Goal: Task Accomplishment & Management: Manage account settings

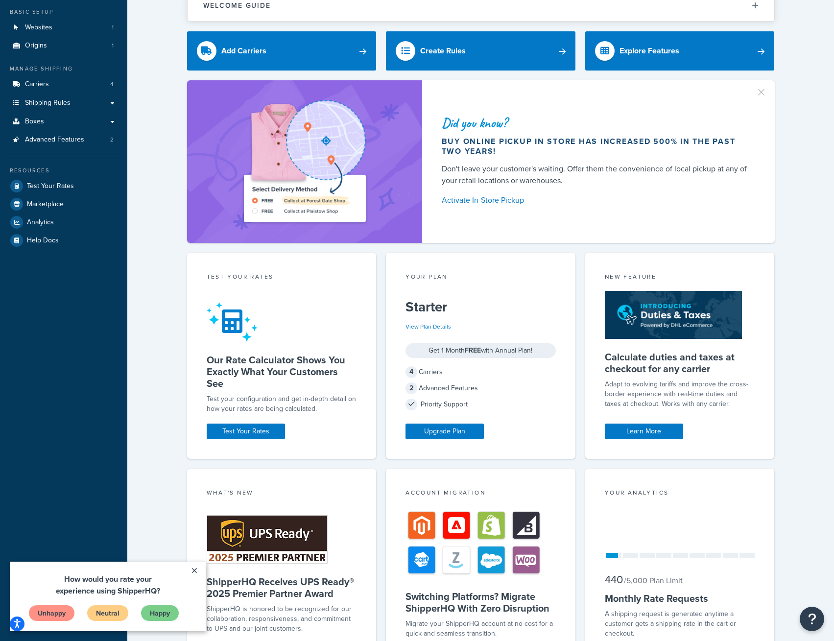
scroll to position [137, 0]
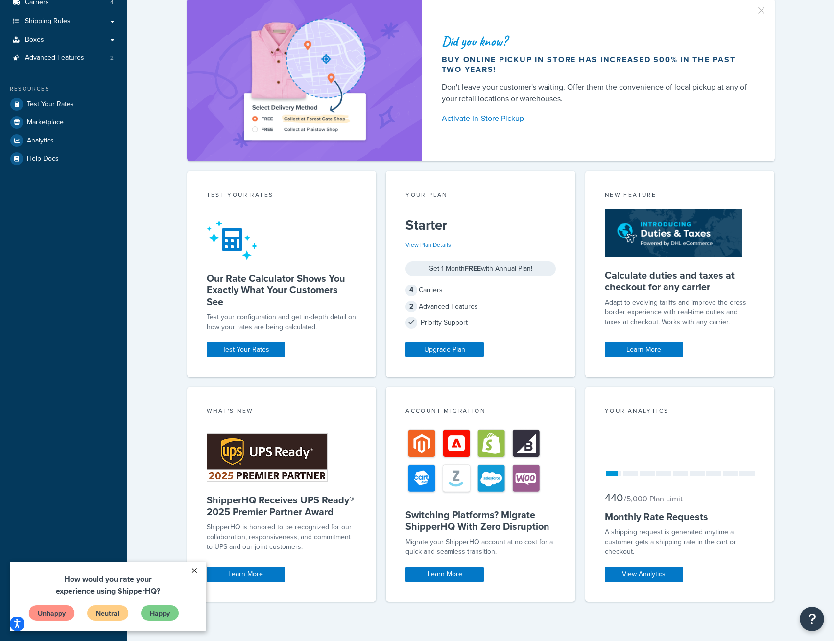
click at [197, 569] on link "×" at bounding box center [194, 571] width 17 height 18
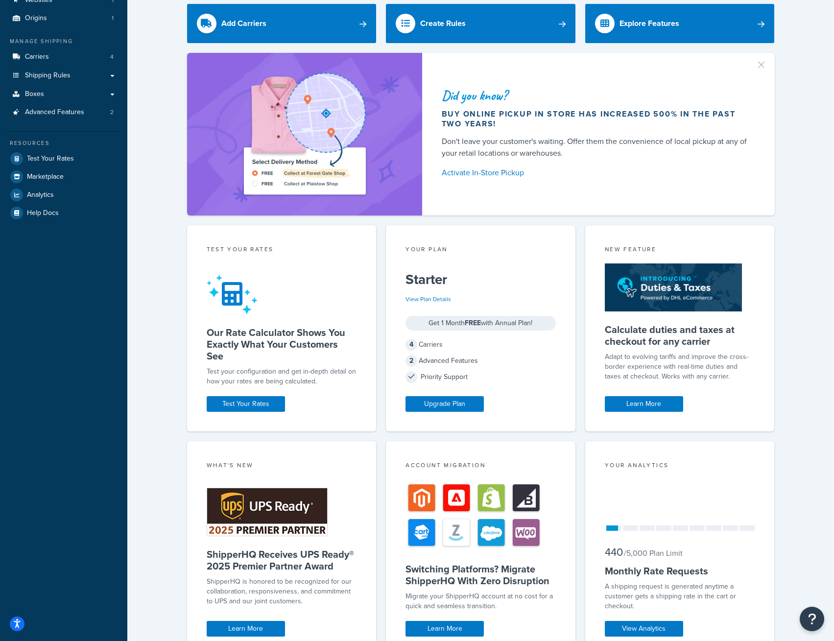
scroll to position [0, 0]
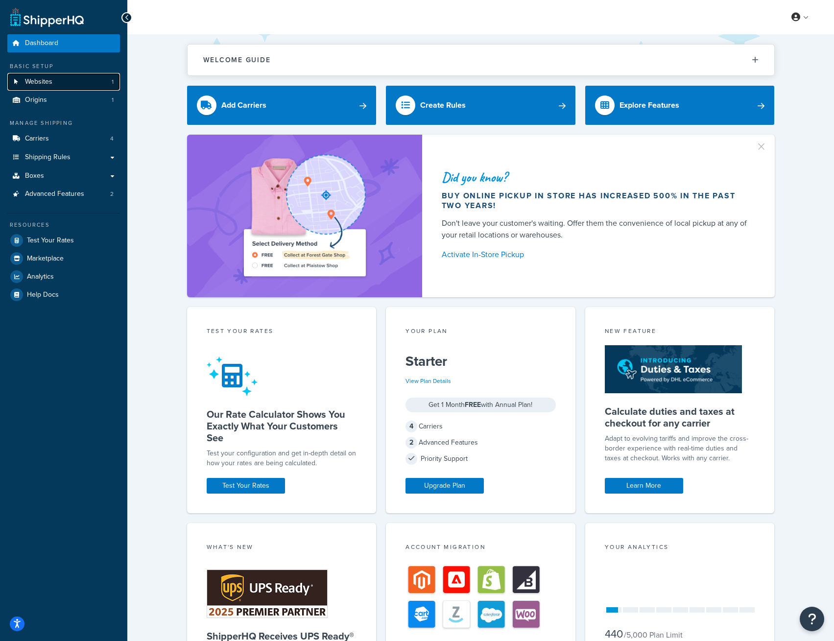
click at [67, 85] on link "Websites 1" at bounding box center [63, 82] width 113 height 18
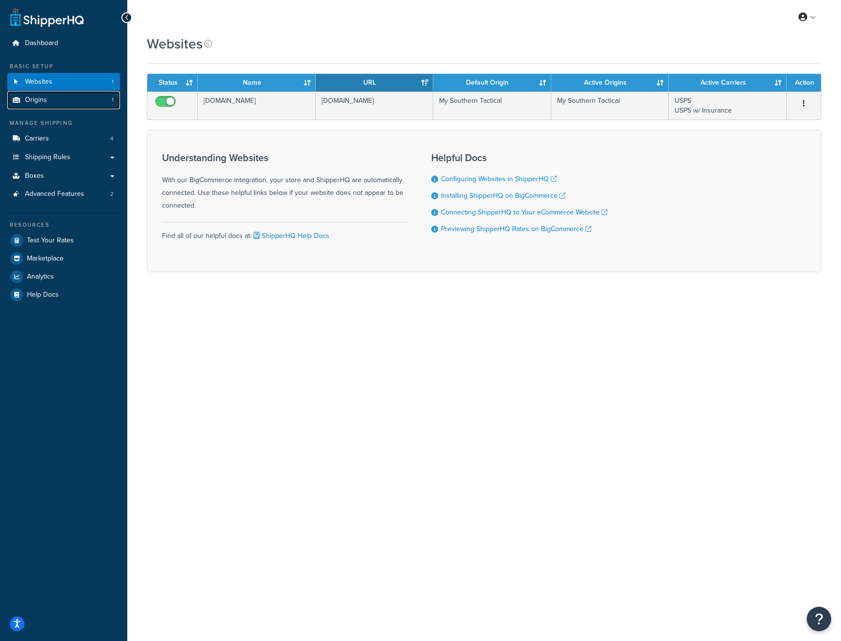
click at [70, 94] on link "Origins 1" at bounding box center [63, 100] width 113 height 18
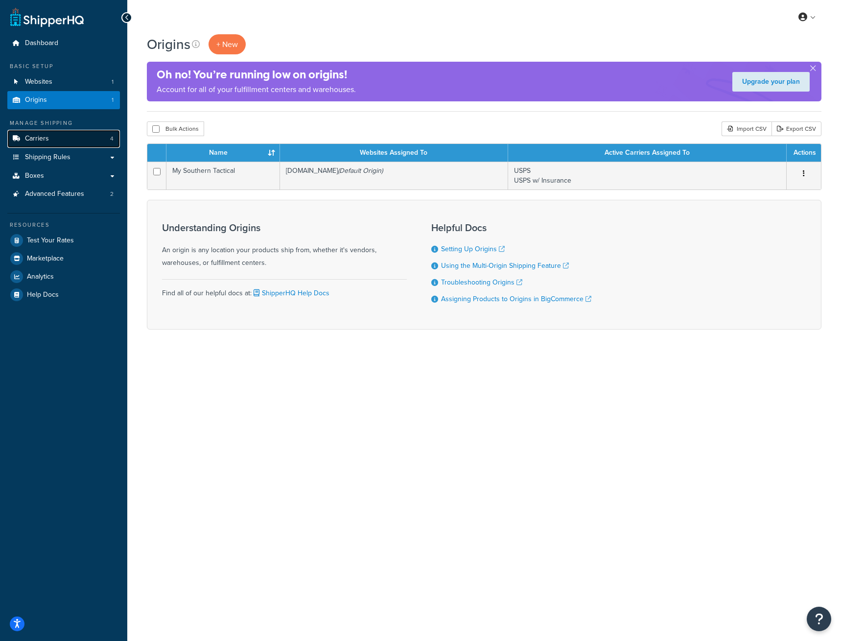
click at [65, 143] on link "Carriers 4" at bounding box center [63, 139] width 113 height 18
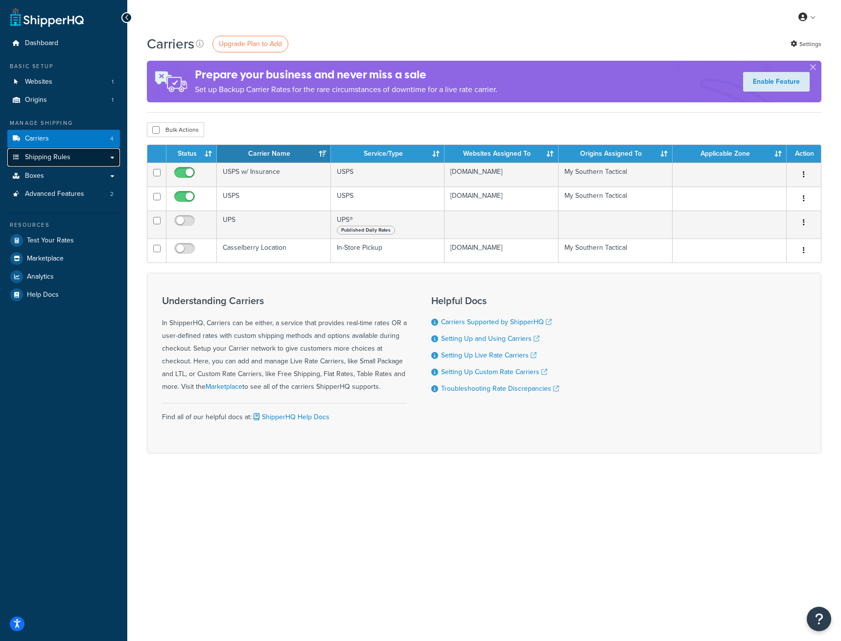
click at [75, 160] on link "Shipping Rules" at bounding box center [63, 157] width 113 height 18
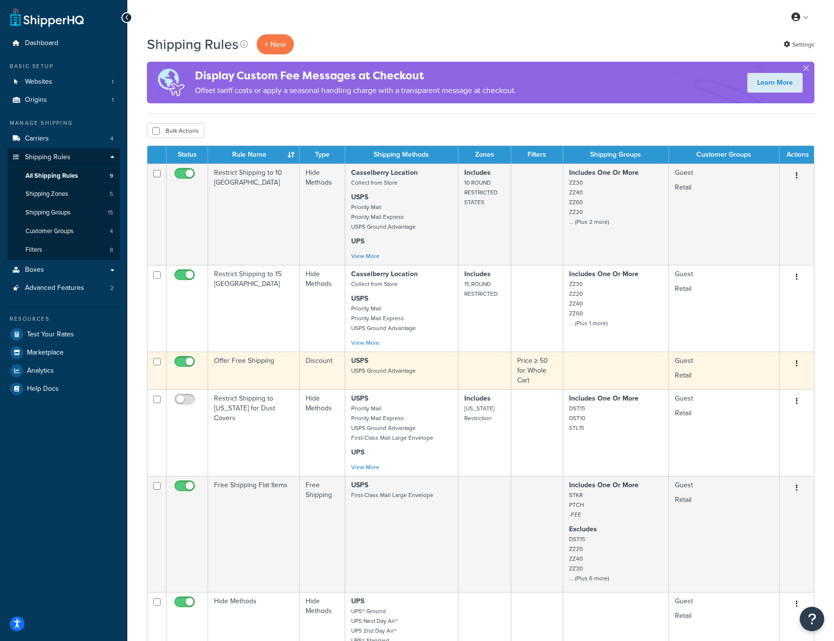
click at [796, 366] on icon "button" at bounding box center [797, 363] width 2 height 7
click at [778, 388] on link "Edit" at bounding box center [764, 382] width 77 height 20
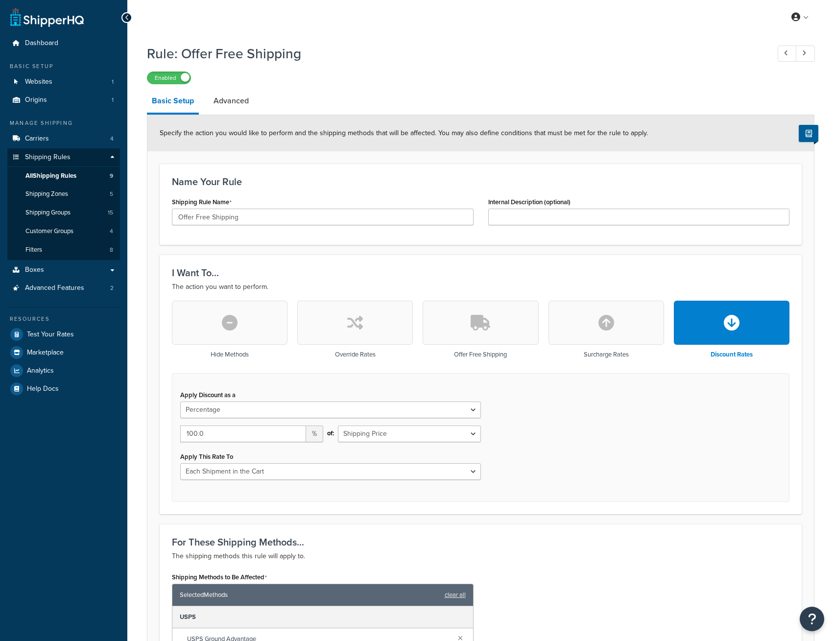
select select "PERCENTAGE"
click at [79, 176] on link "All Shipping Rules 9" at bounding box center [63, 176] width 113 height 18
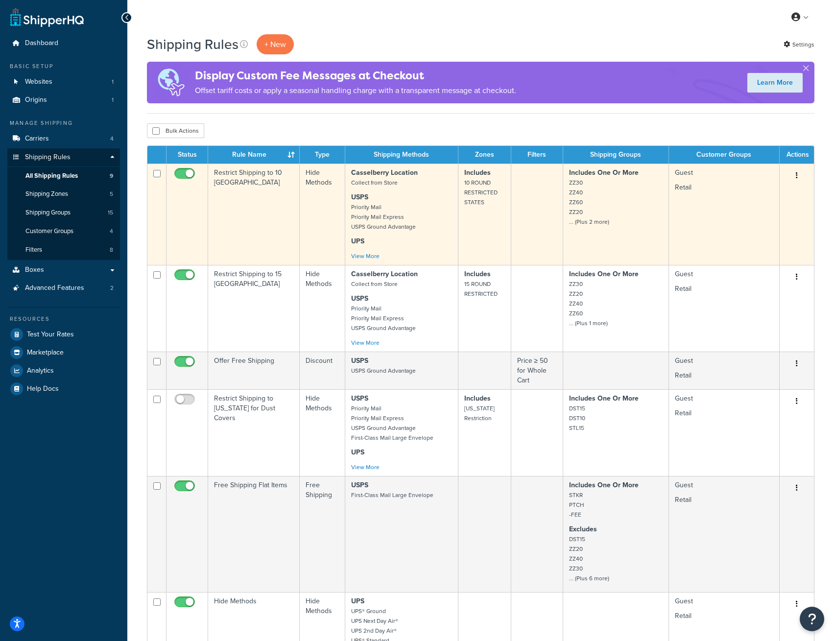
click at [795, 177] on button "button" at bounding box center [797, 176] width 14 height 16
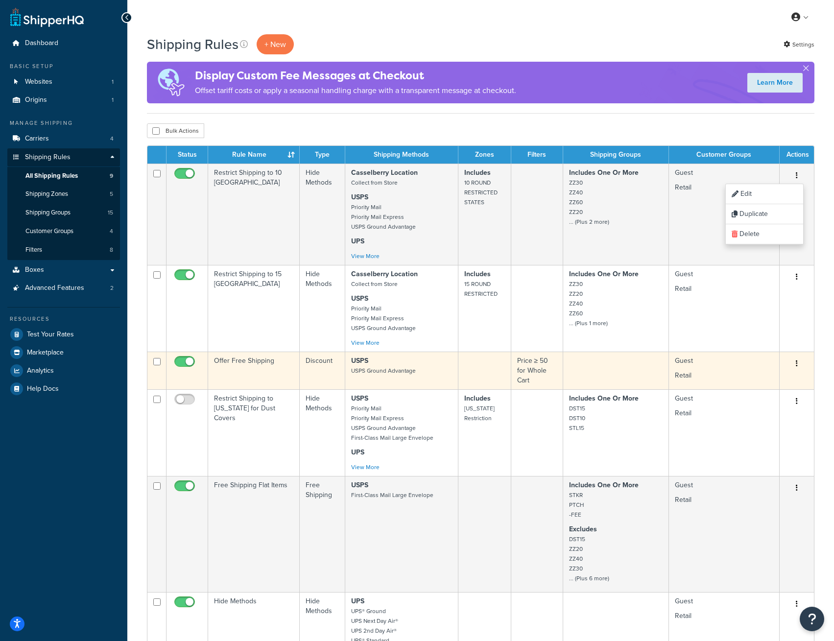
click at [797, 371] on button "button" at bounding box center [797, 364] width 14 height 16
click at [775, 403] on link "Duplicate" at bounding box center [764, 402] width 77 height 20
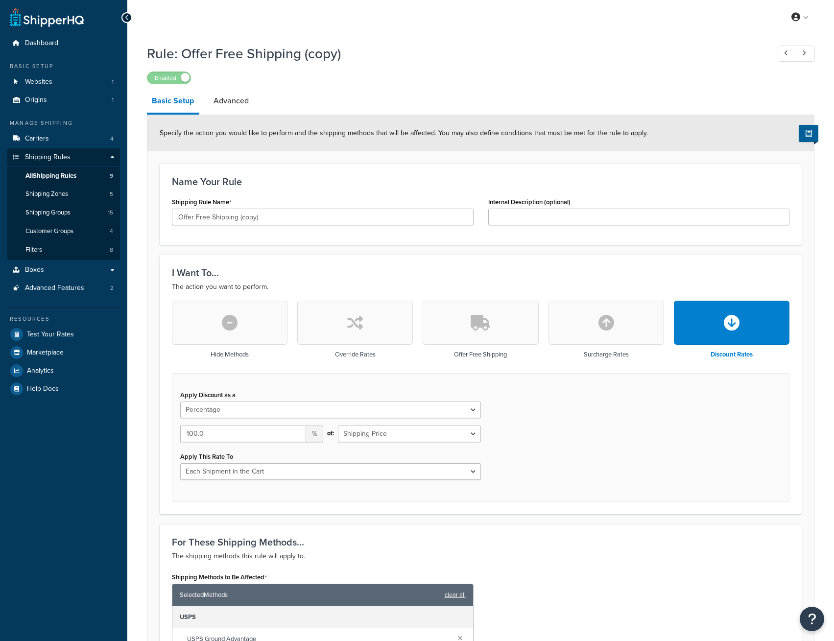
select select "PERCENTAGE"
click at [490, 330] on icon "button" at bounding box center [481, 323] width 20 height 16
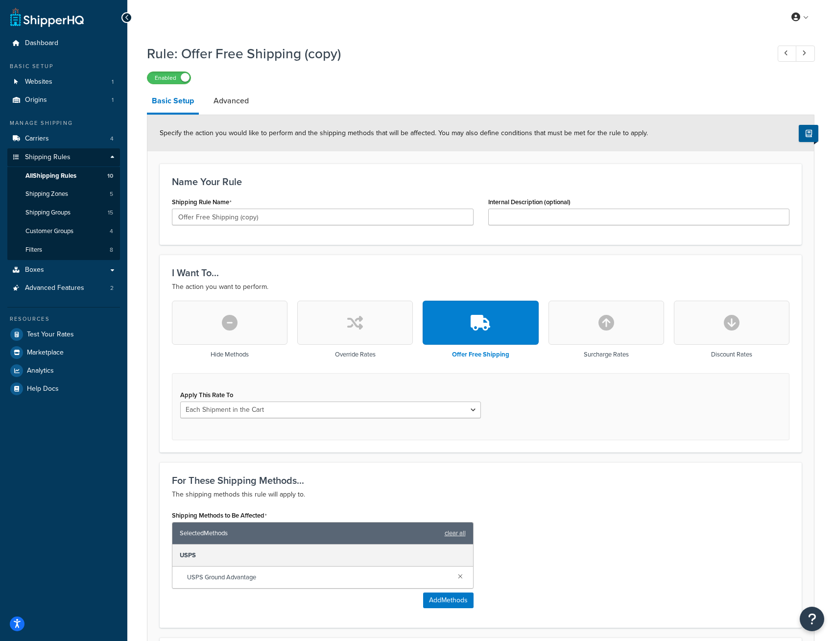
click at [404, 419] on div "Apply This Rate To Each Shipment in the Cart Each Shipping Group in the Cart Ea…" at bounding box center [330, 407] width 315 height 38
click at [402, 412] on select "Each Shipment in the Cart Each Shipping Group in the Cart Each Item within a Sh…" at bounding box center [330, 409] width 301 height 17
select select "ITEM"
click at [180, 402] on select "Each Shipment in the Cart Each Shipping Group in the Cart Each Item within a Sh…" at bounding box center [330, 409] width 301 height 17
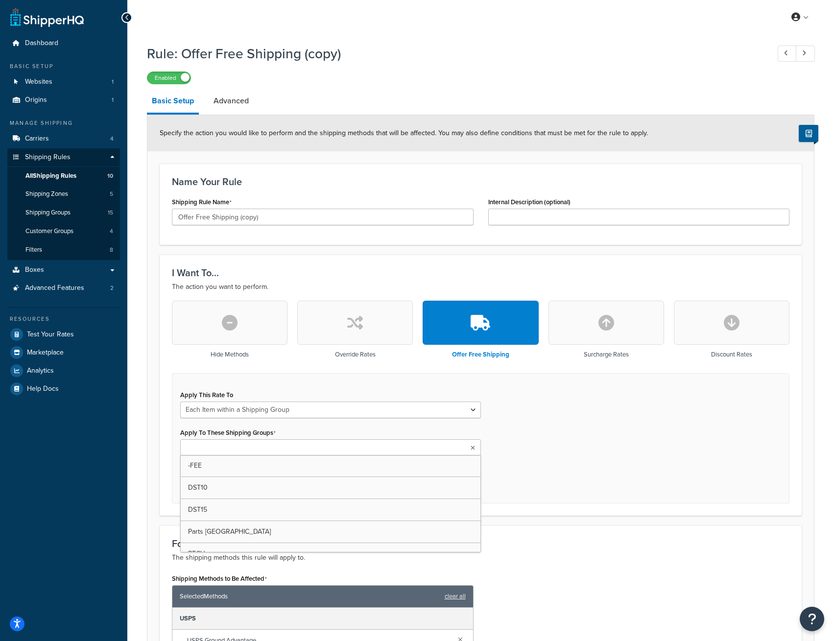
click at [334, 448] on ul at bounding box center [330, 447] width 301 height 16
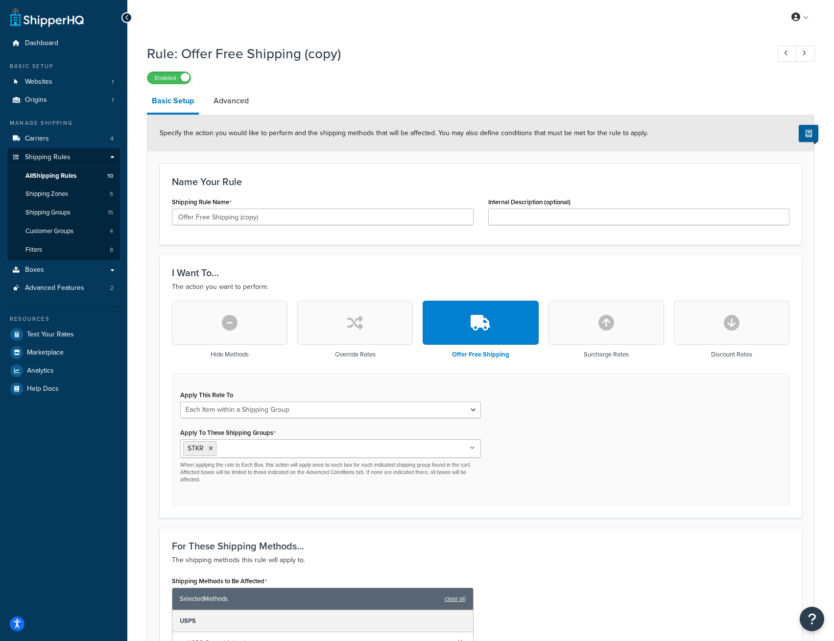
click at [626, 473] on div "Apply This Rate To Each Shipment in the Cart Each Shipping Group in the Cart Ea…" at bounding box center [480, 439] width 617 height 133
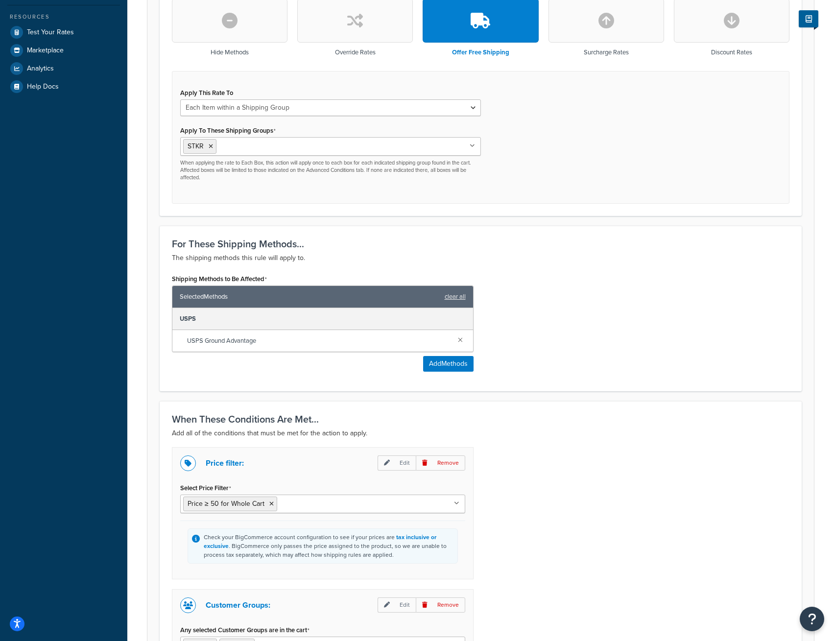
scroll to position [392, 0]
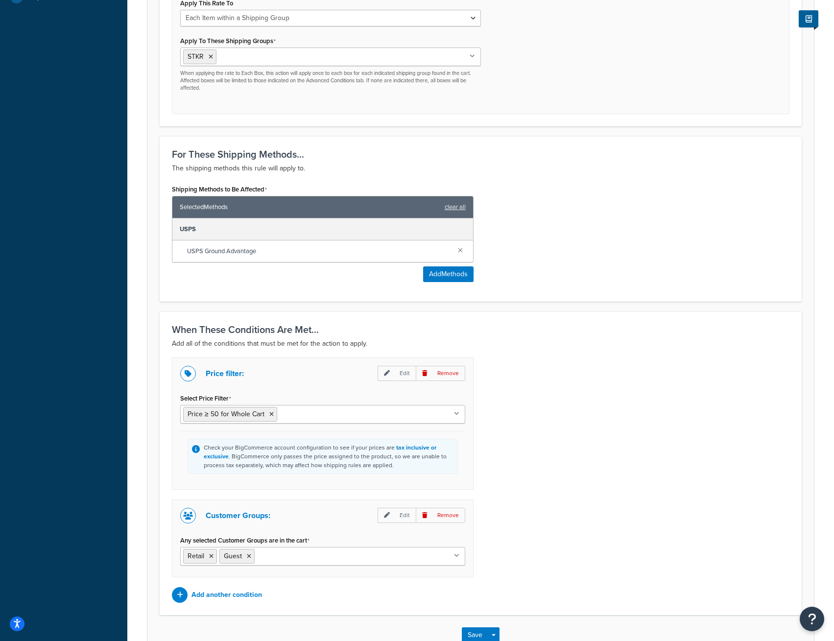
click at [446, 375] on p "Remove" at bounding box center [440, 373] width 49 height 15
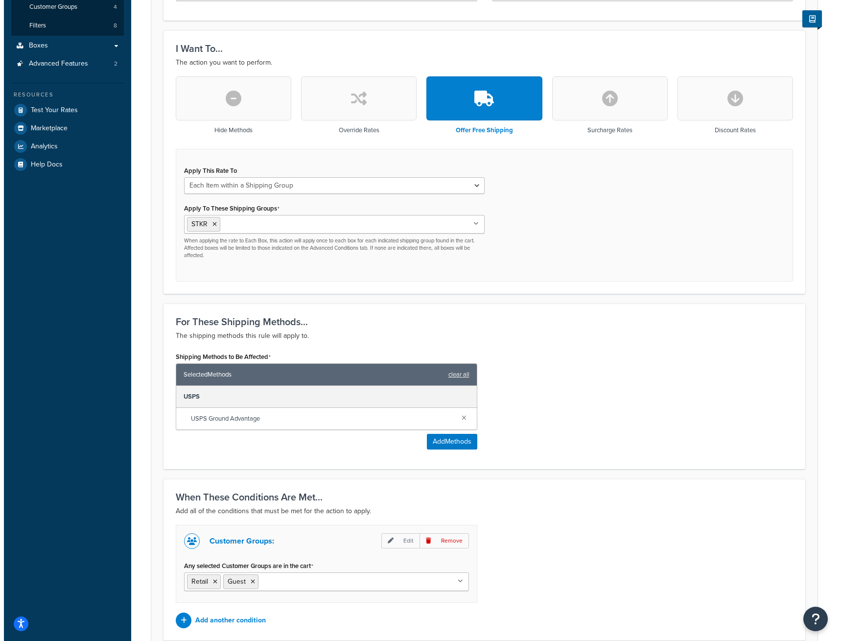
scroll to position [314, 0]
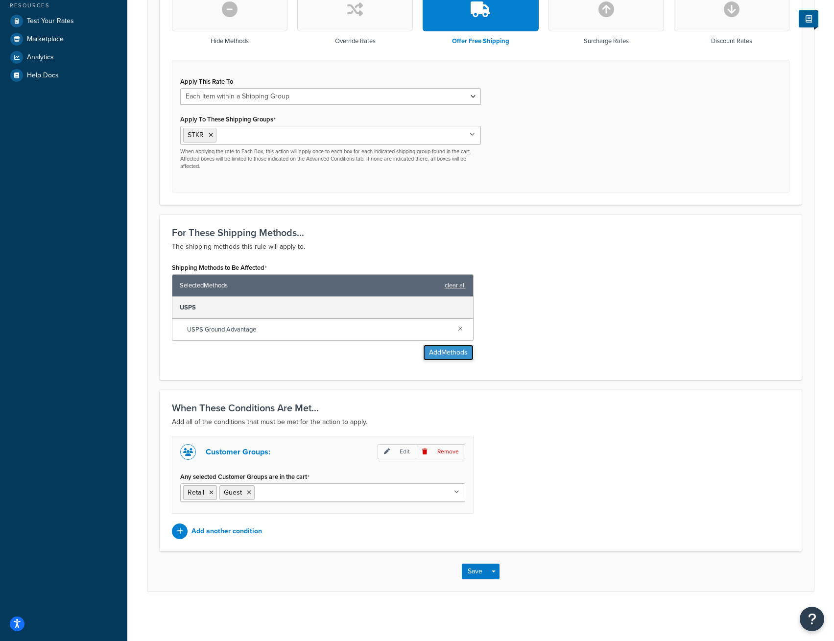
click at [453, 352] on button "Add Methods" at bounding box center [448, 353] width 50 height 16
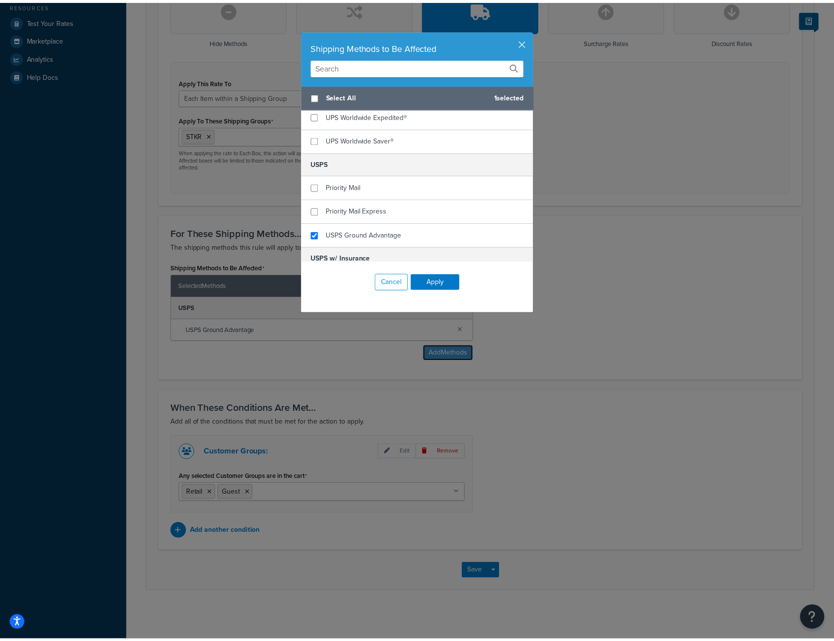
scroll to position [200, 0]
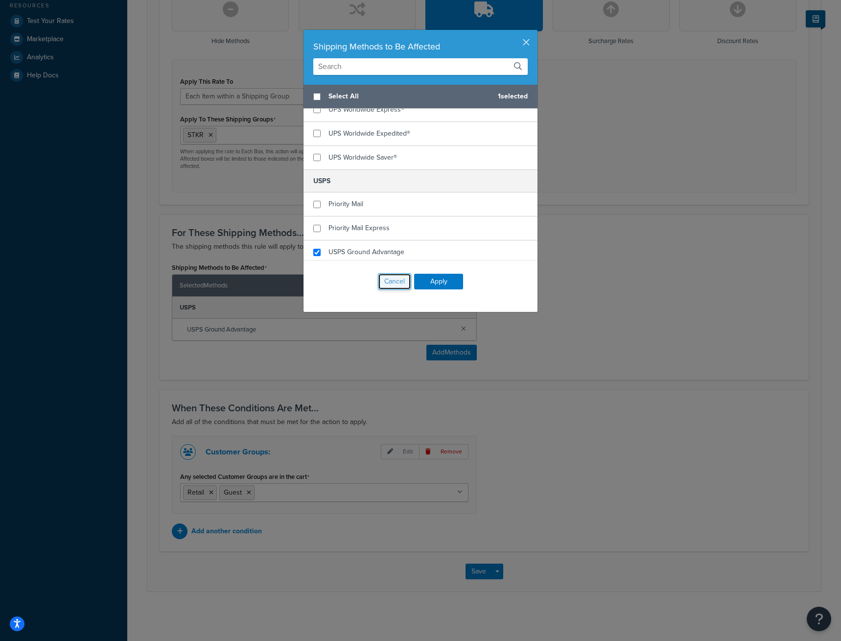
click at [391, 284] on button "Cancel" at bounding box center [394, 281] width 33 height 17
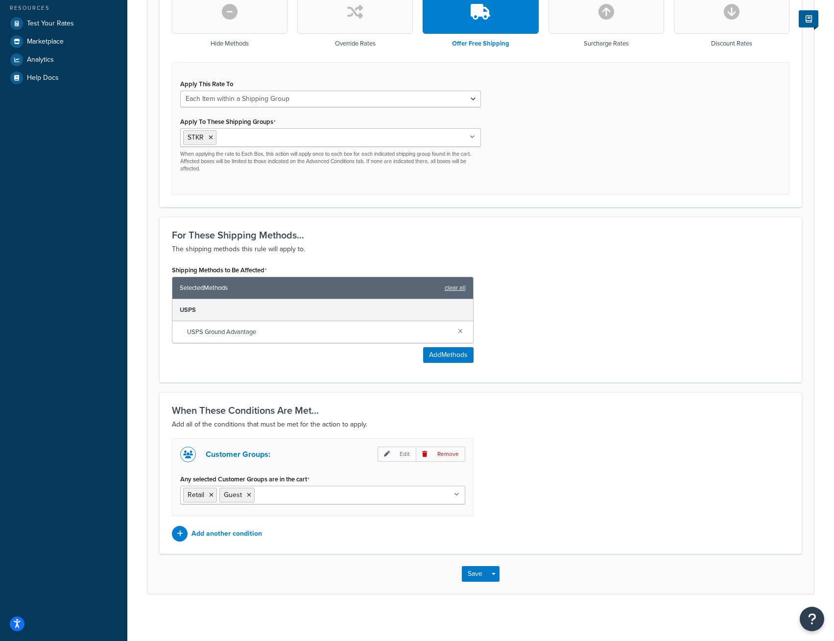
scroll to position [314, 0]
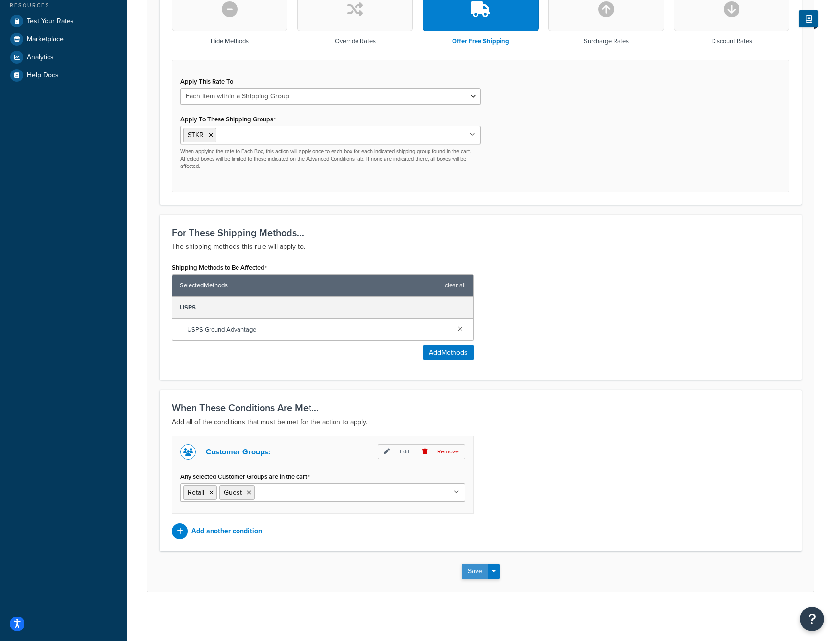
click at [474, 569] on button "Save" at bounding box center [475, 572] width 26 height 16
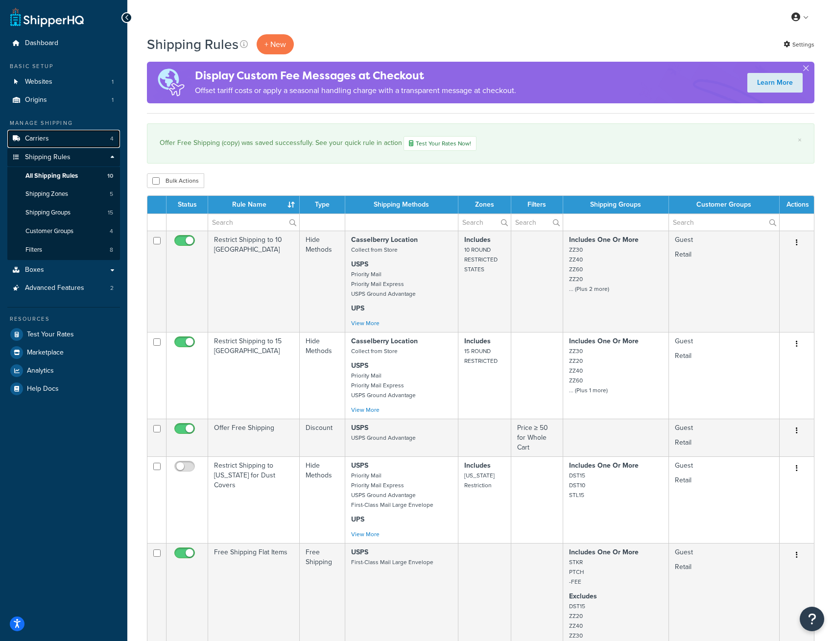
click at [74, 141] on link "Carriers 4" at bounding box center [63, 139] width 113 height 18
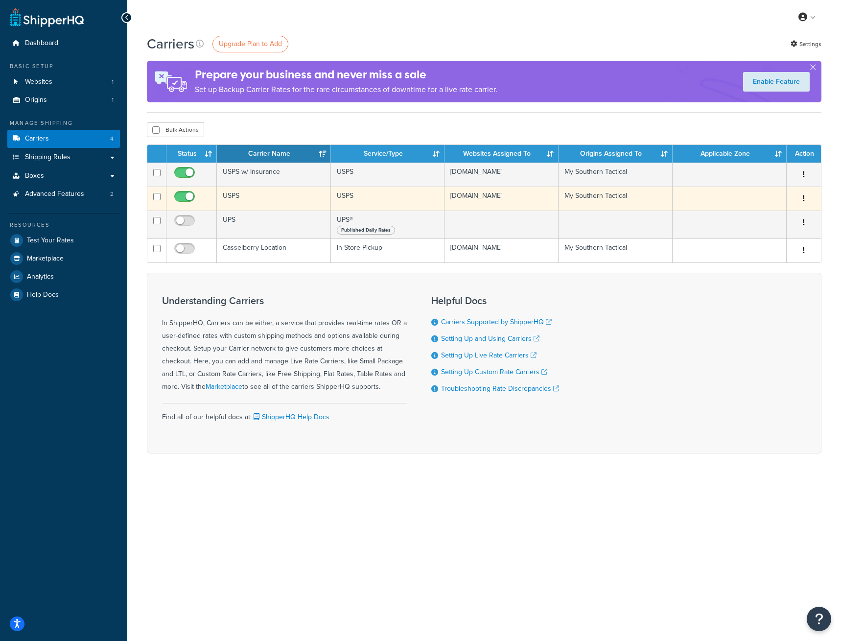
click at [805, 201] on button "button" at bounding box center [804, 199] width 14 height 16
click at [775, 219] on link "Edit" at bounding box center [764, 219] width 77 height 20
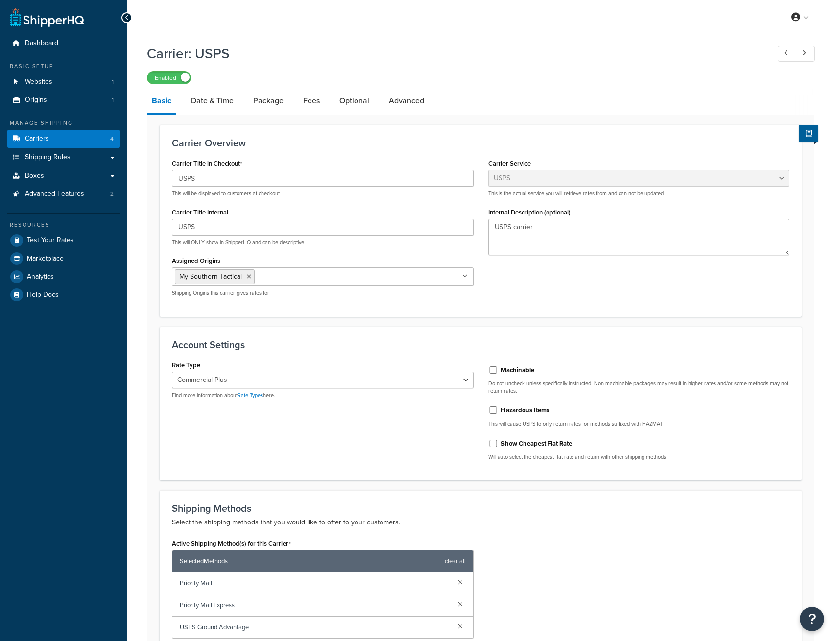
select select "usps"
select select "PLUS"
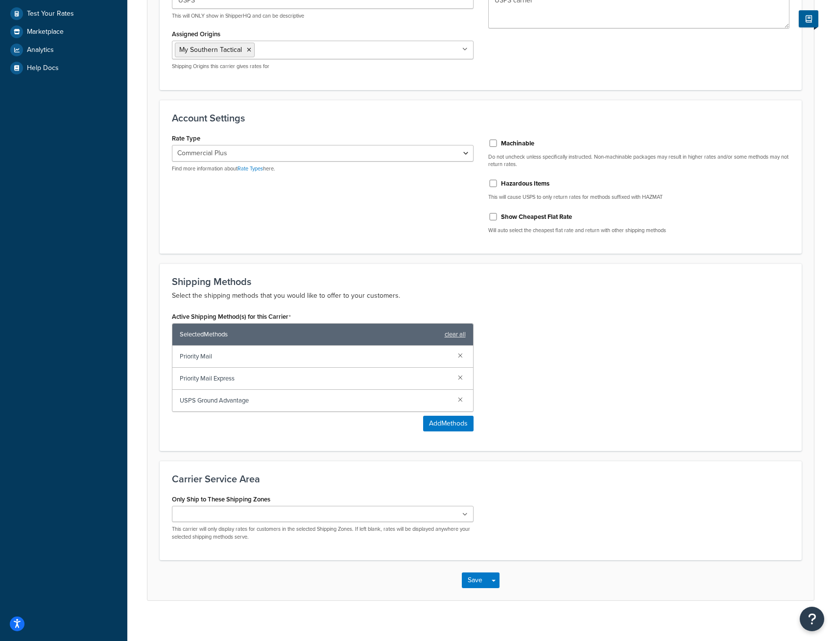
scroll to position [236, 0]
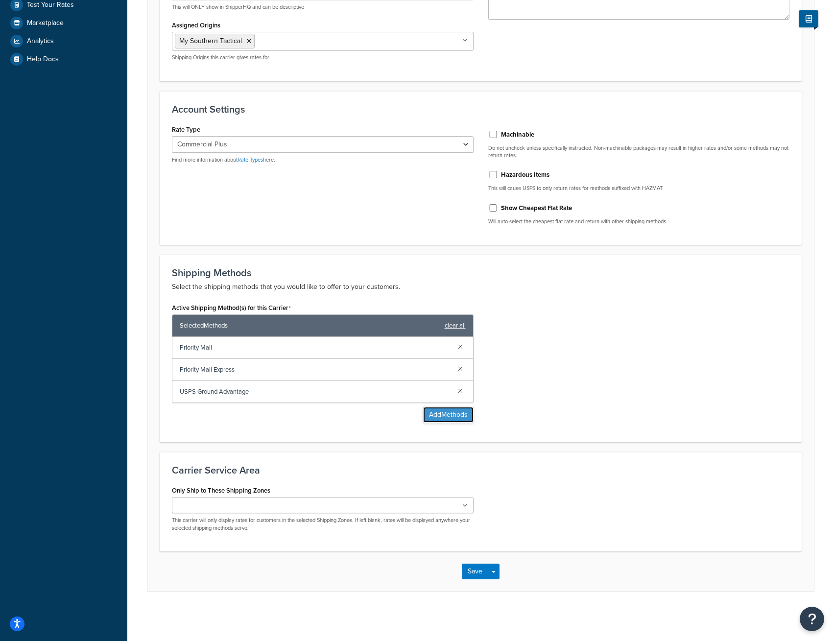
click at [449, 413] on button "Add Methods" at bounding box center [448, 415] width 50 height 16
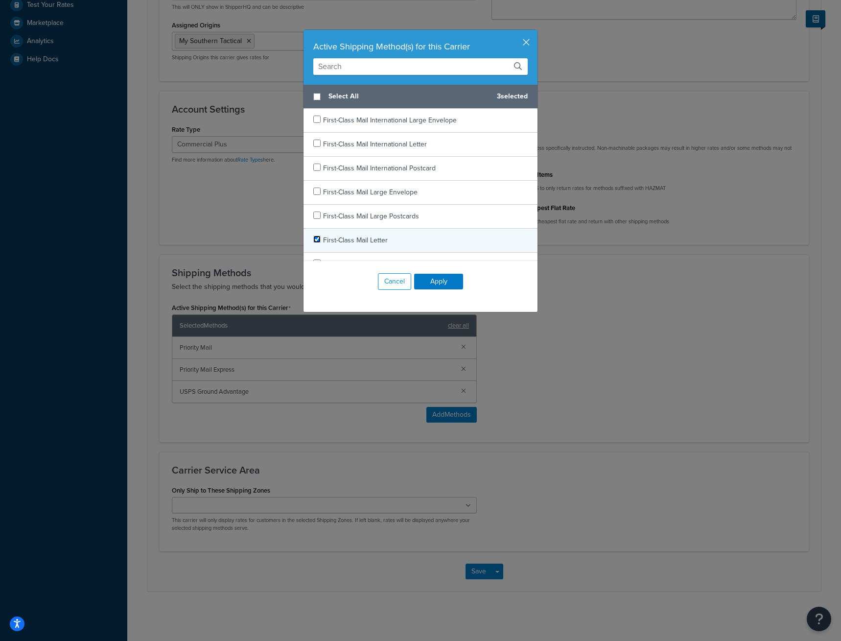
click at [313, 238] on input "checkbox" at bounding box center [316, 239] width 7 height 7
checkbox input "true"
click at [435, 280] on button "Apply" at bounding box center [438, 282] width 49 height 16
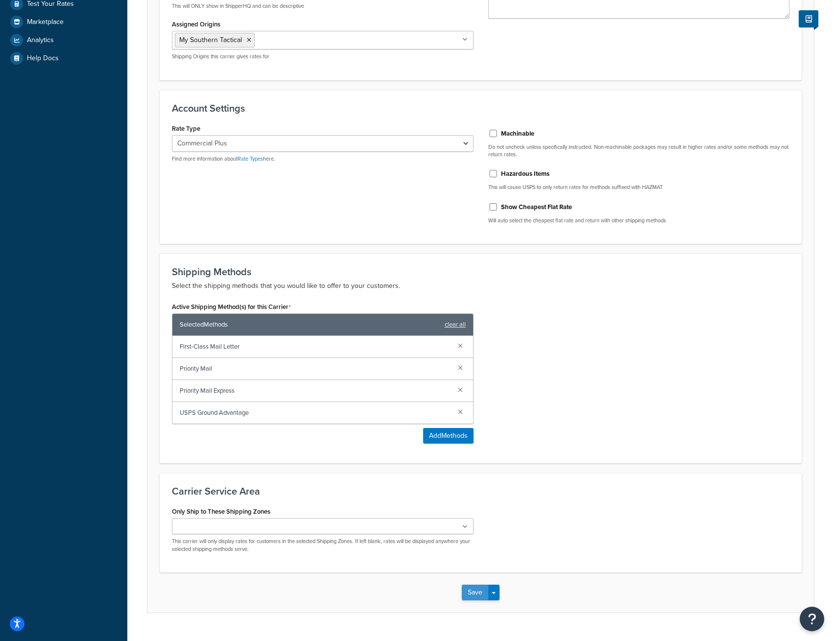
click at [472, 593] on button "Save" at bounding box center [475, 593] width 26 height 16
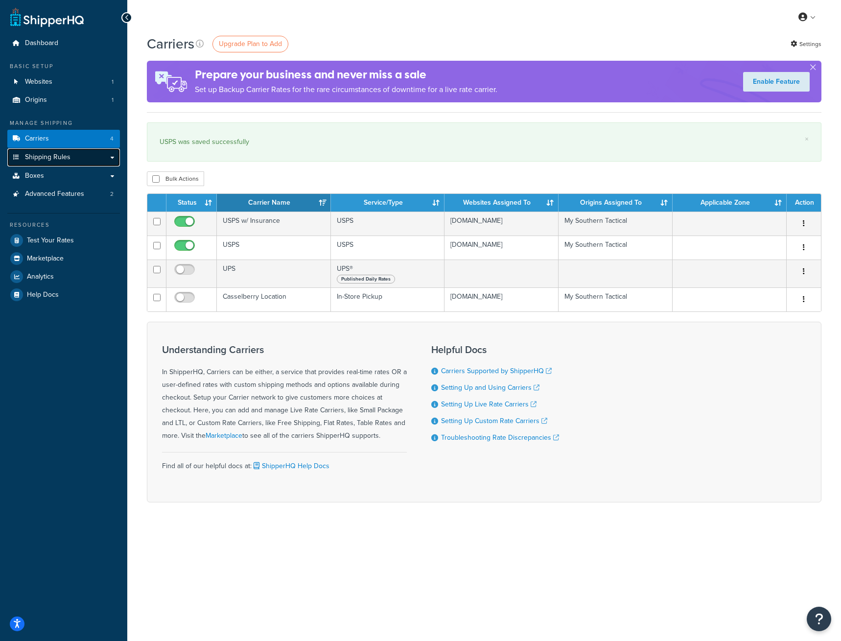
click at [70, 155] on link "Shipping Rules" at bounding box center [63, 157] width 113 height 18
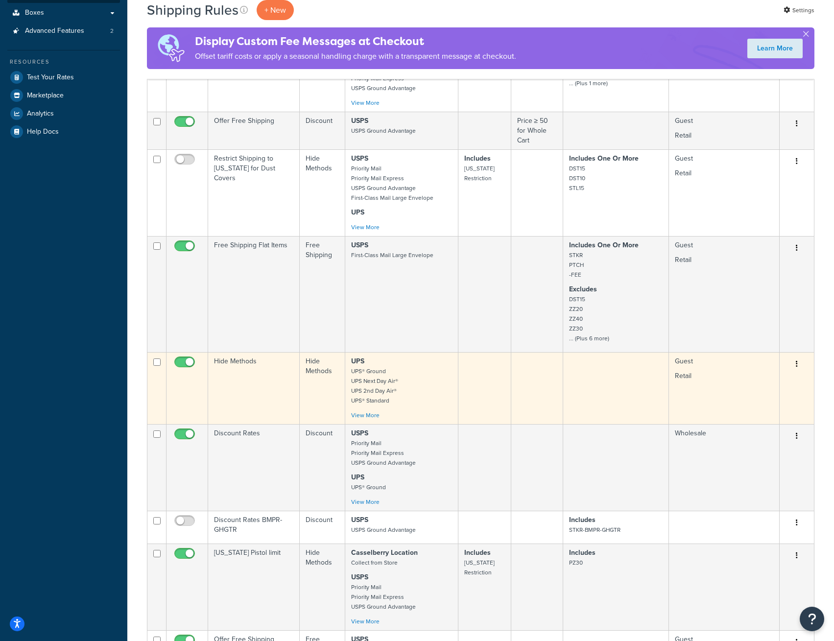
scroll to position [343, 0]
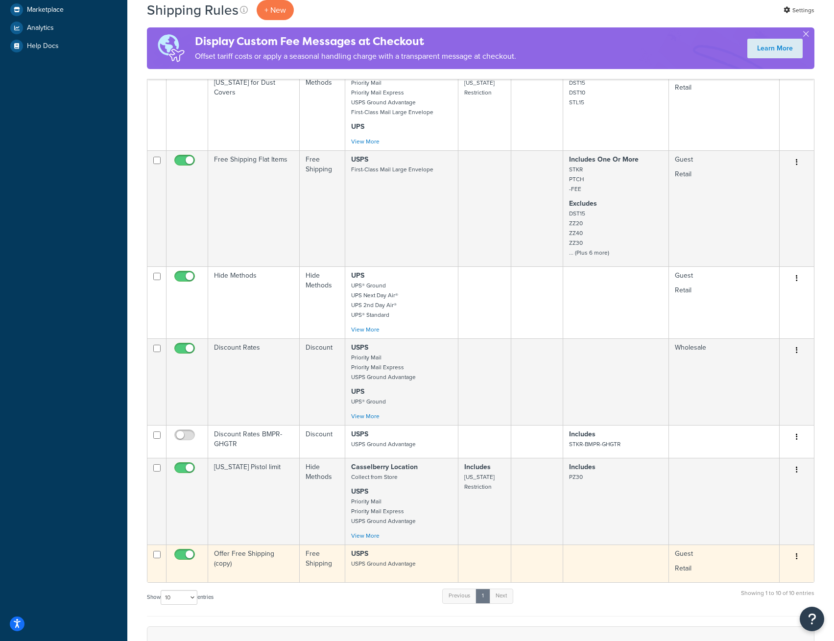
click at [798, 562] on button "button" at bounding box center [797, 557] width 14 height 16
click at [752, 580] on link "Edit" at bounding box center [764, 575] width 77 height 20
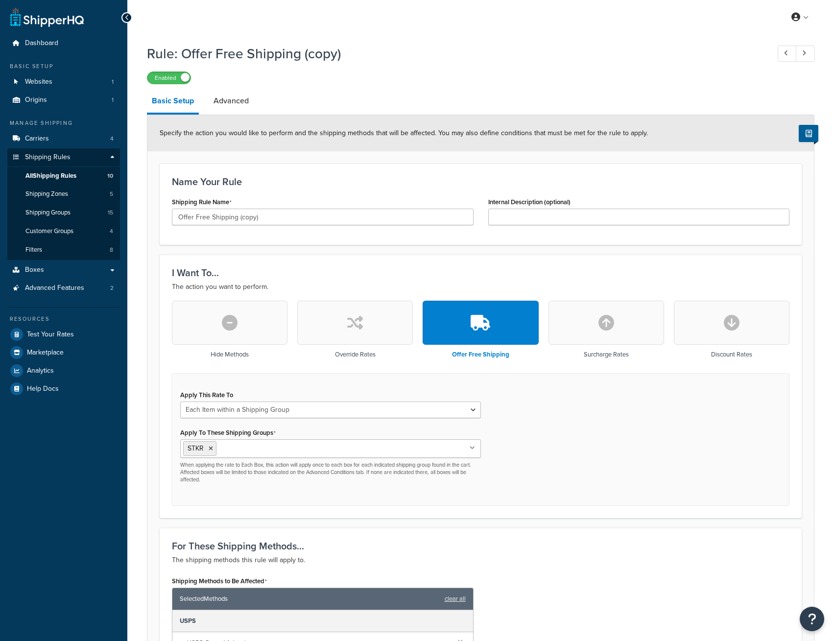
select select "ITEM"
drag, startPoint x: 272, startPoint y: 218, endPoint x: 152, endPoint y: 225, distance: 120.1
click at [152, 225] on form "Specify the action you would like to perform and the shipping methods that will…" at bounding box center [480, 510] width 666 height 790
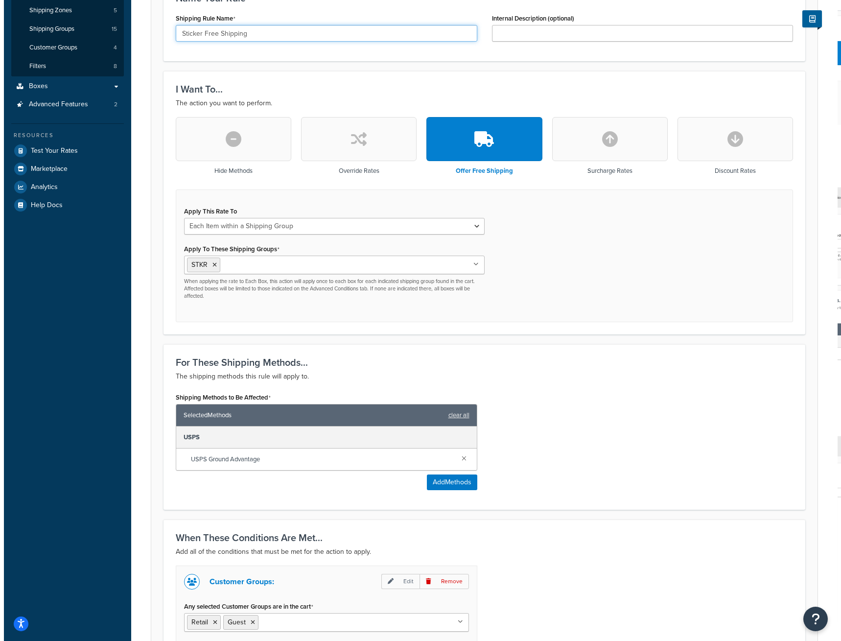
scroll to position [245, 0]
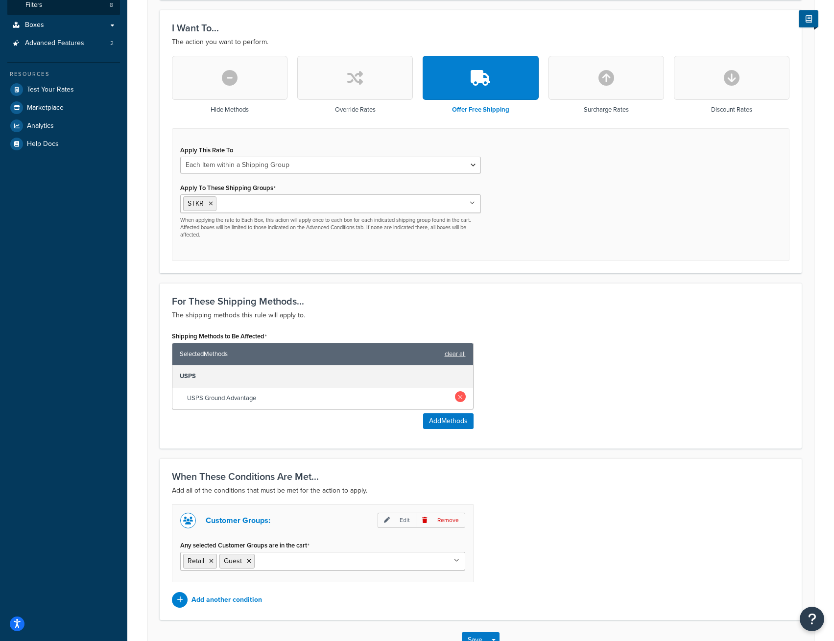
type input "Sticker Free Shipping"
click at [460, 400] on link at bounding box center [460, 396] width 11 height 11
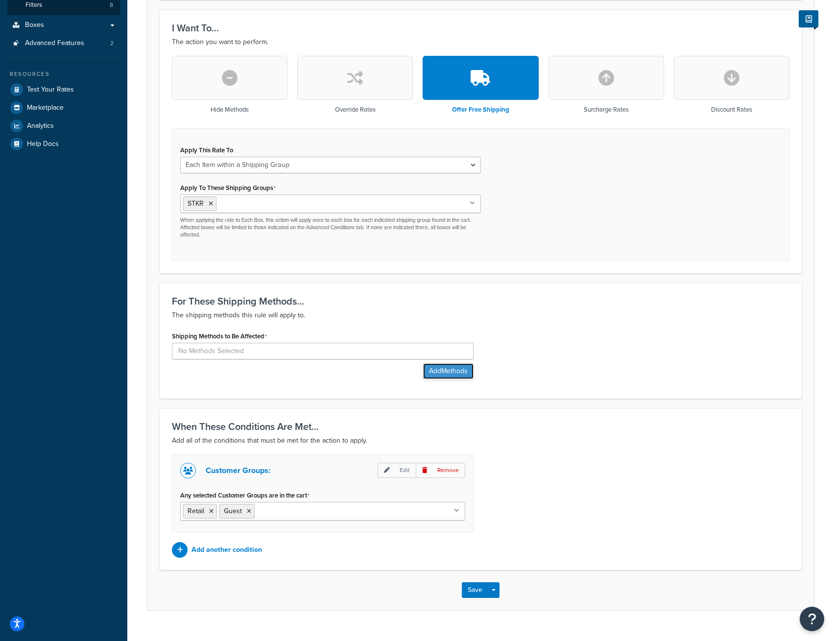
click at [447, 376] on button "Add Methods" at bounding box center [448, 371] width 50 height 16
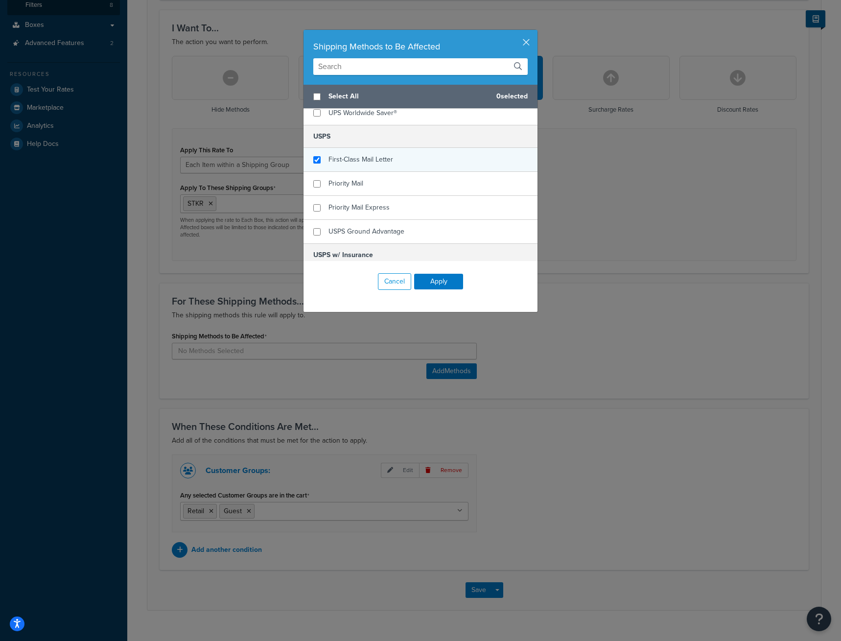
checkbox input "true"
click at [317, 160] on div "First-Class Mail Letter" at bounding box center [421, 160] width 234 height 24
click at [442, 283] on button "Apply" at bounding box center [438, 282] width 49 height 16
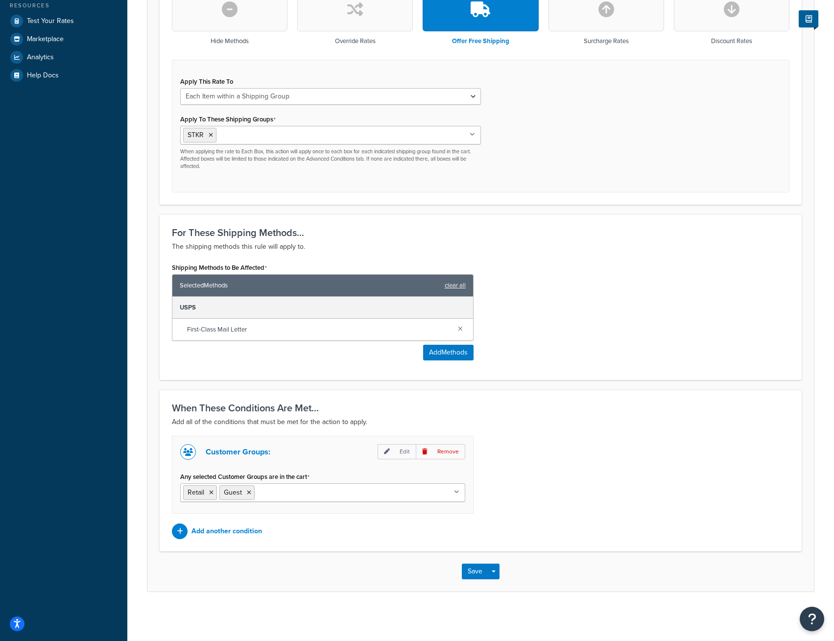
scroll to position [314, 0]
click at [469, 569] on button "Save" at bounding box center [475, 572] width 26 height 16
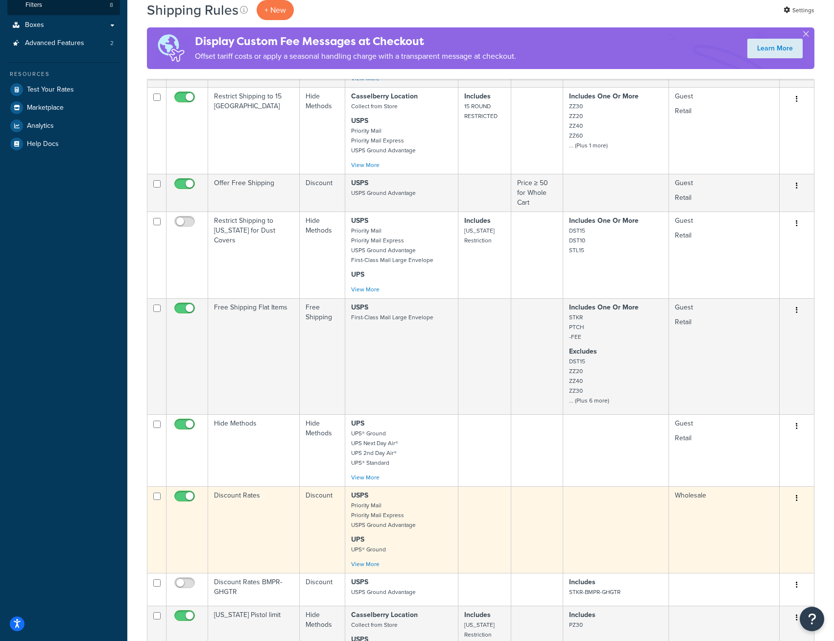
scroll to position [539, 0]
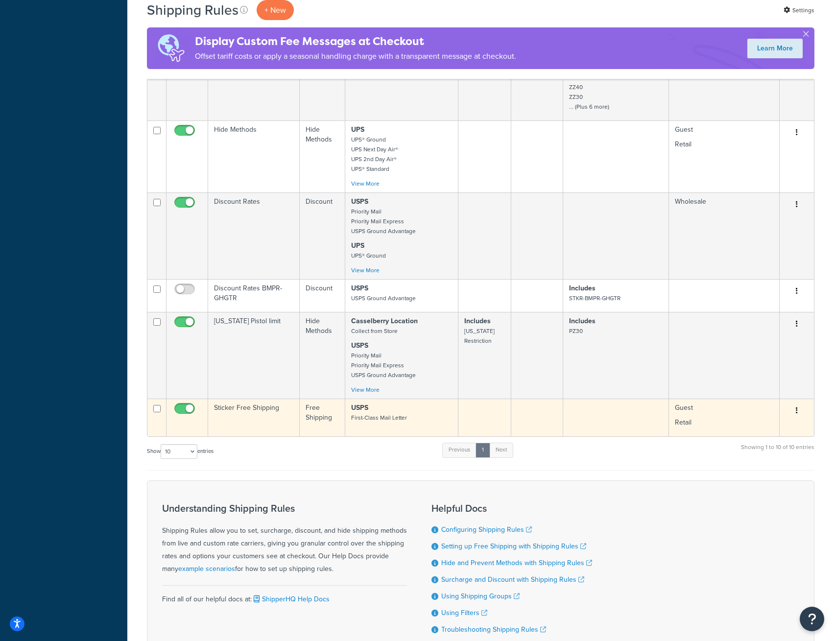
click at [794, 409] on button "button" at bounding box center [797, 411] width 14 height 16
click at [776, 433] on link "Edit" at bounding box center [764, 429] width 77 height 20
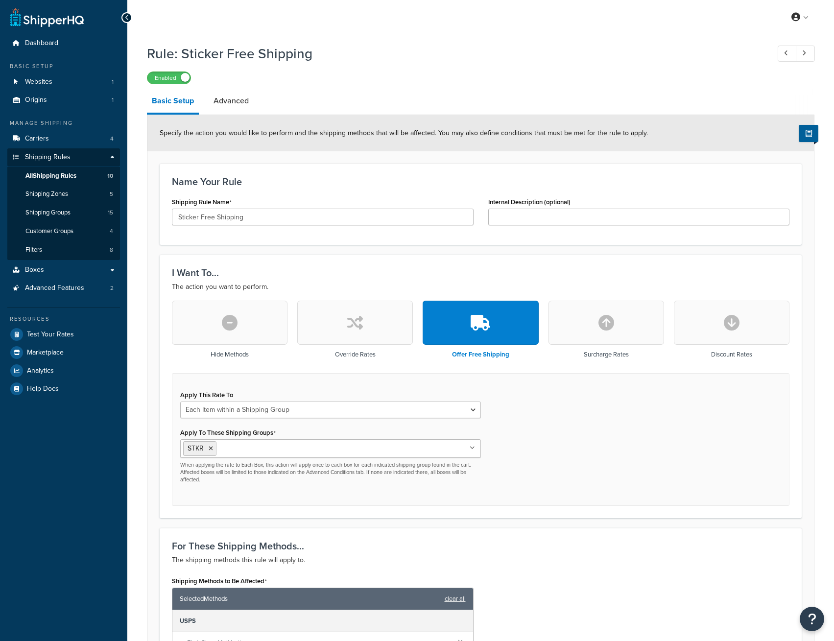
select select "ITEM"
click at [68, 209] on span "Shipping Groups" at bounding box center [47, 213] width 45 height 8
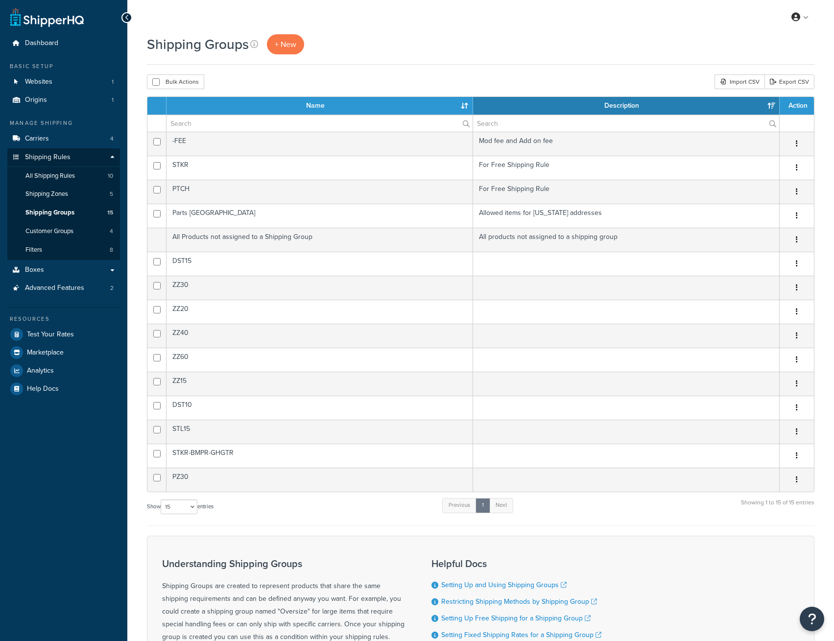
select select "15"
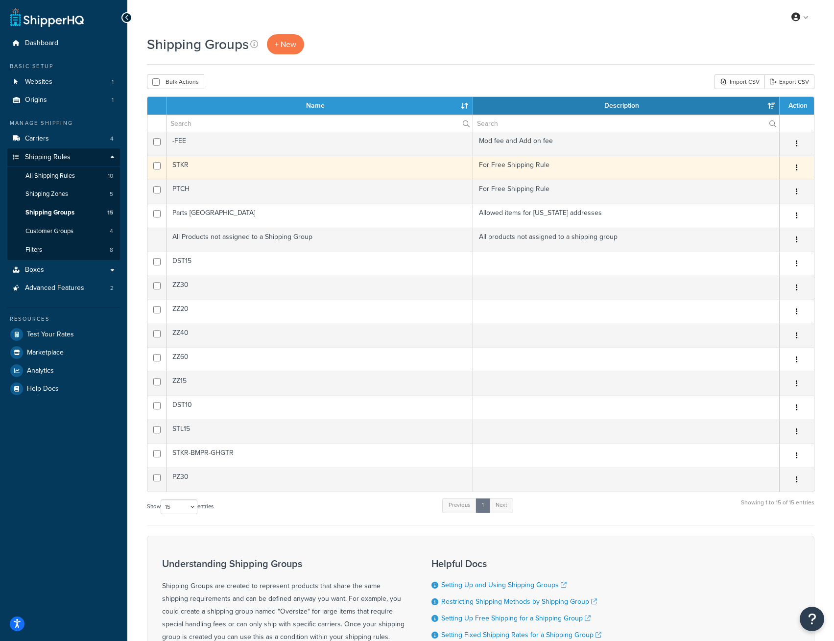
click at [798, 166] on button "button" at bounding box center [797, 168] width 14 height 16
click at [772, 191] on link "Edit" at bounding box center [756, 188] width 77 height 20
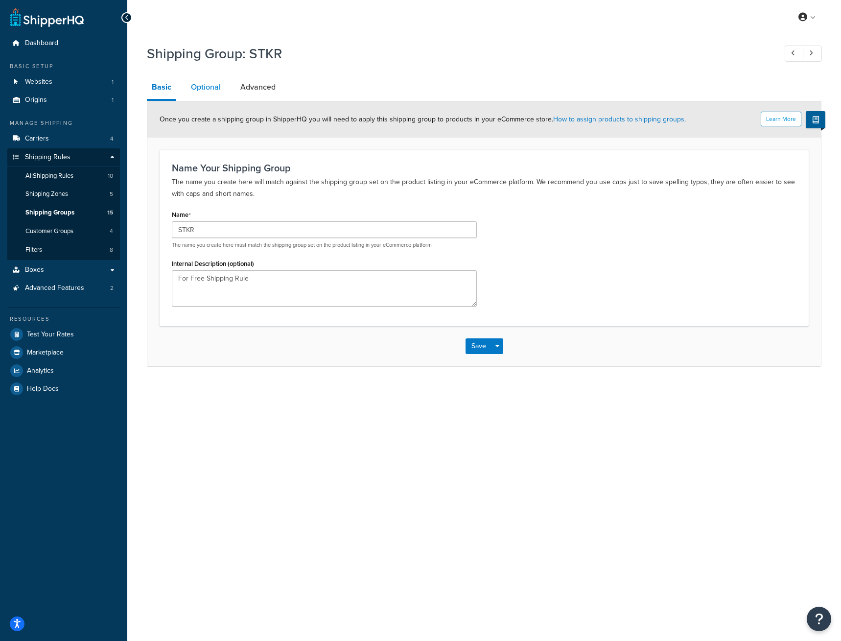
click at [208, 86] on link "Optional" at bounding box center [206, 87] width 40 height 24
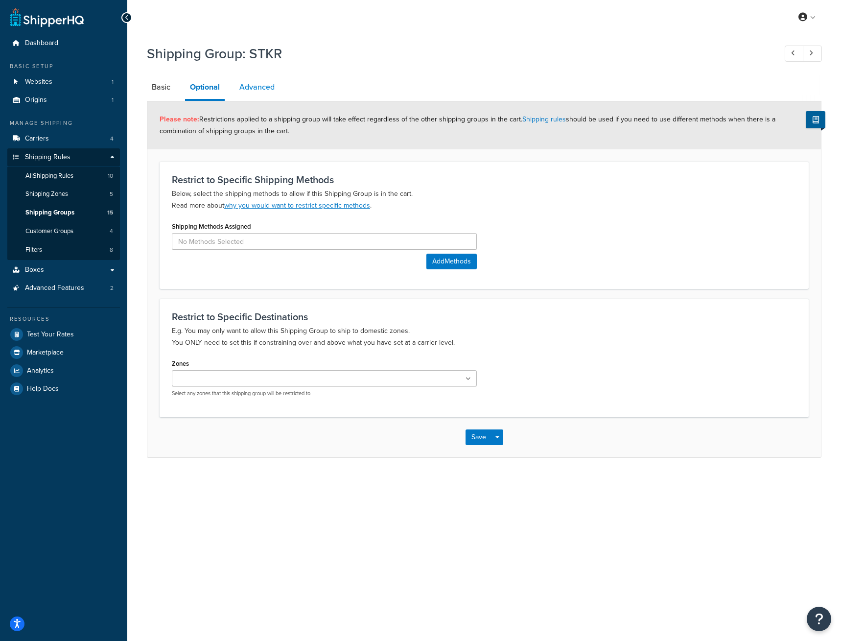
click at [256, 85] on link "Advanced" at bounding box center [257, 87] width 45 height 24
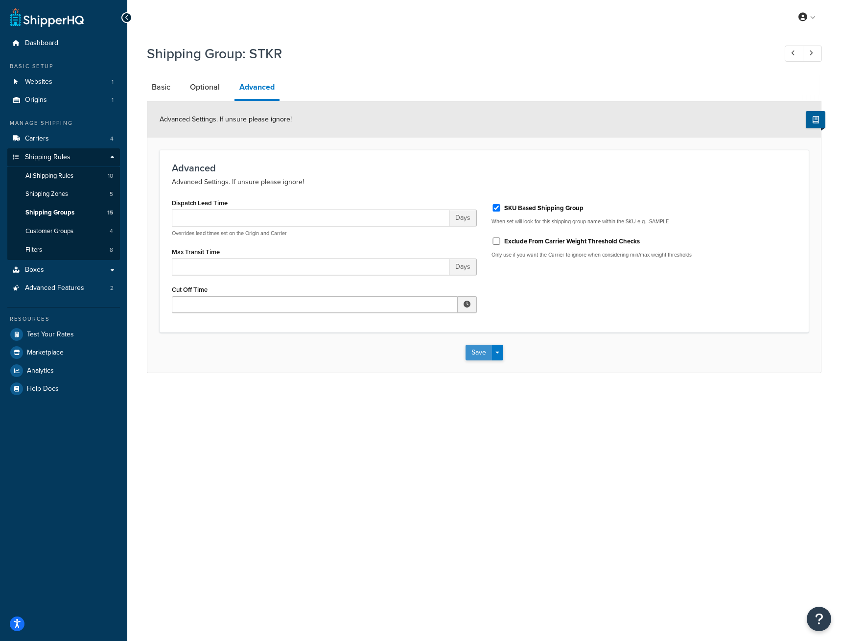
click at [478, 351] on button "Save" at bounding box center [479, 353] width 26 height 16
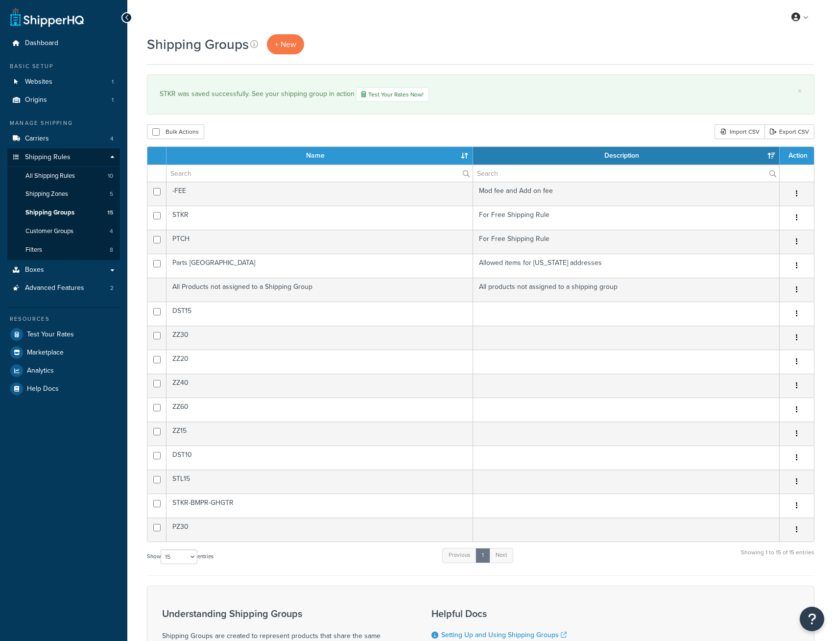
select select "15"
click at [77, 198] on link "Shipping Zones 5" at bounding box center [63, 194] width 113 height 18
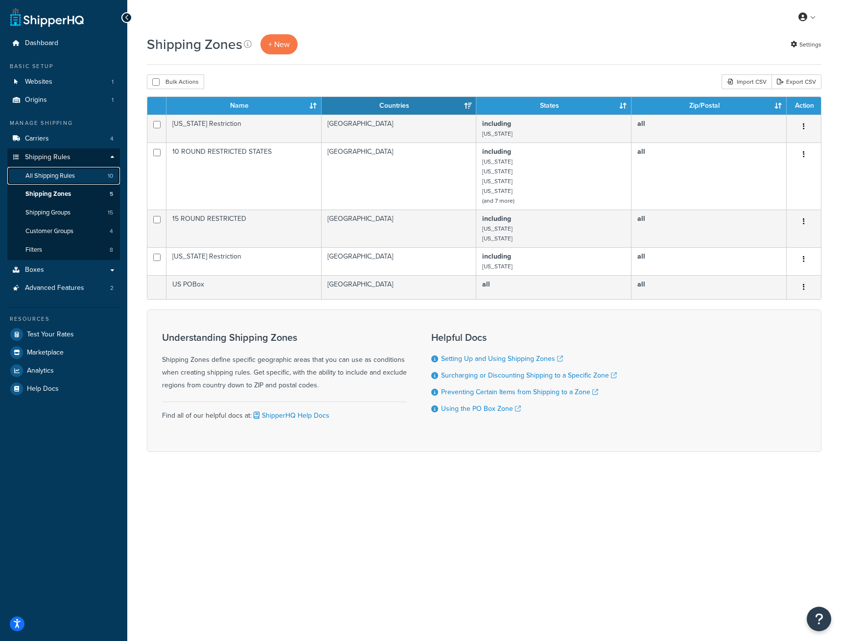
click at [66, 179] on span "All Shipping Rules" at bounding box center [49, 176] width 49 height 8
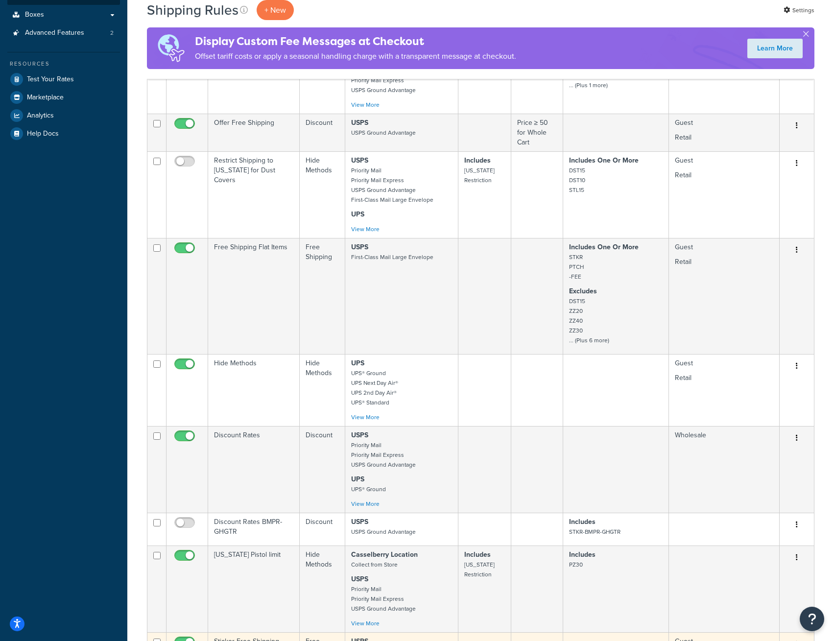
scroll to position [441, 0]
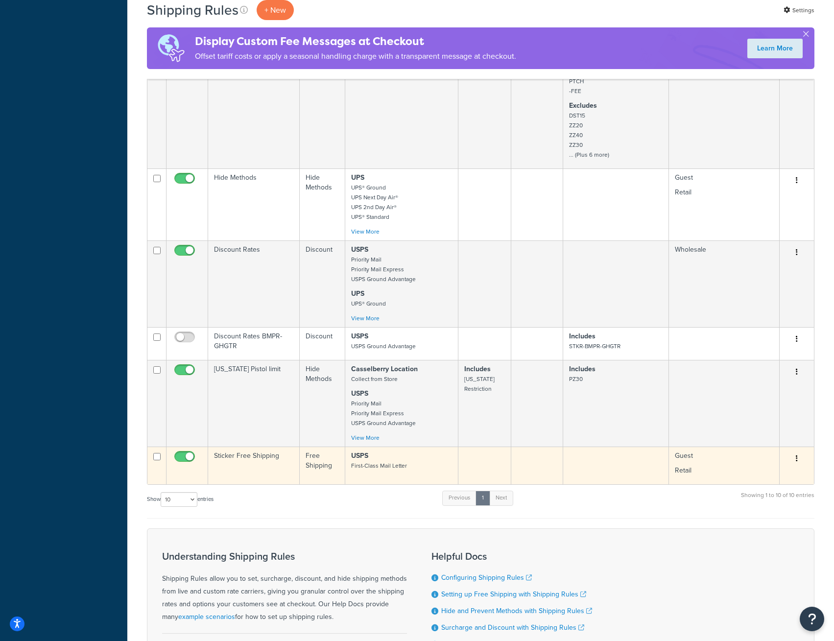
click at [800, 460] on button "button" at bounding box center [797, 459] width 14 height 16
click at [777, 476] on link "Edit" at bounding box center [764, 477] width 77 height 20
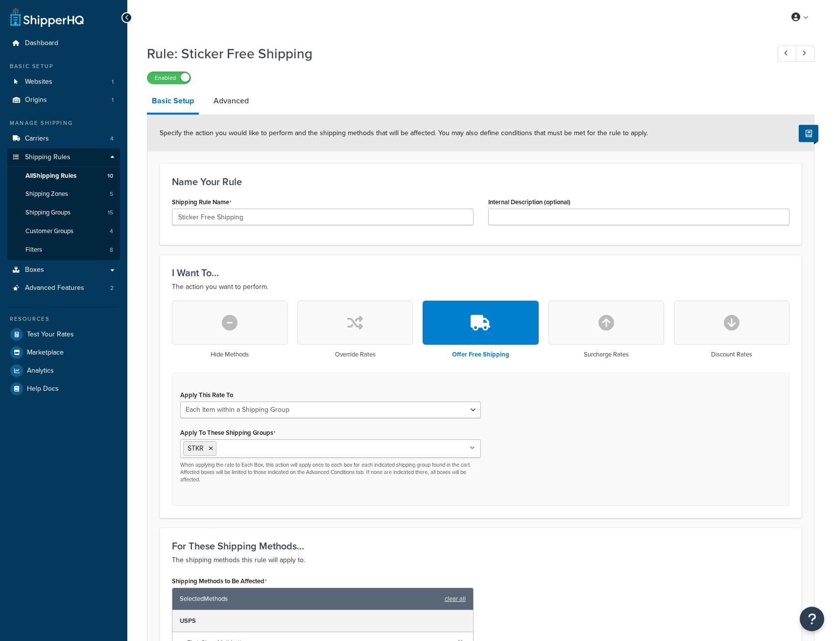
select select "ITEM"
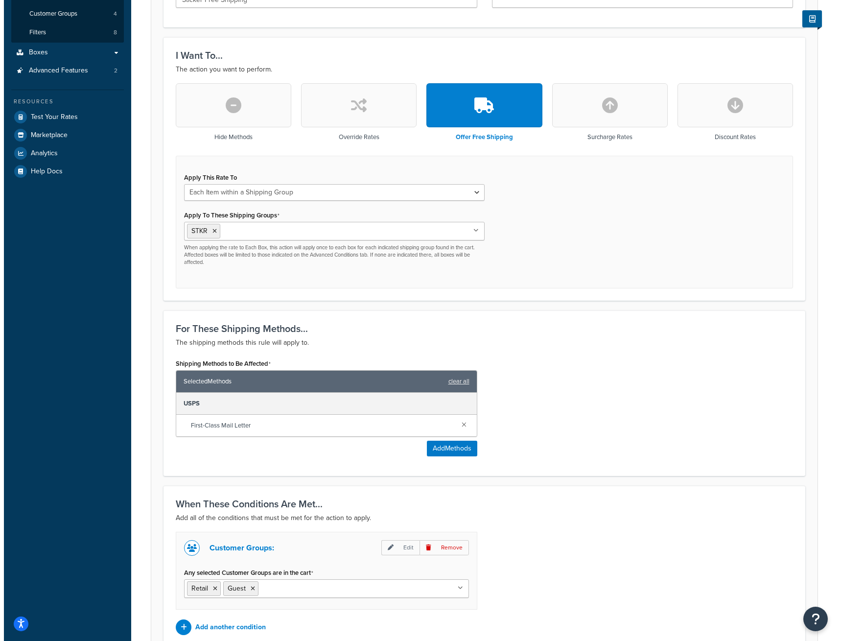
scroll to position [245, 0]
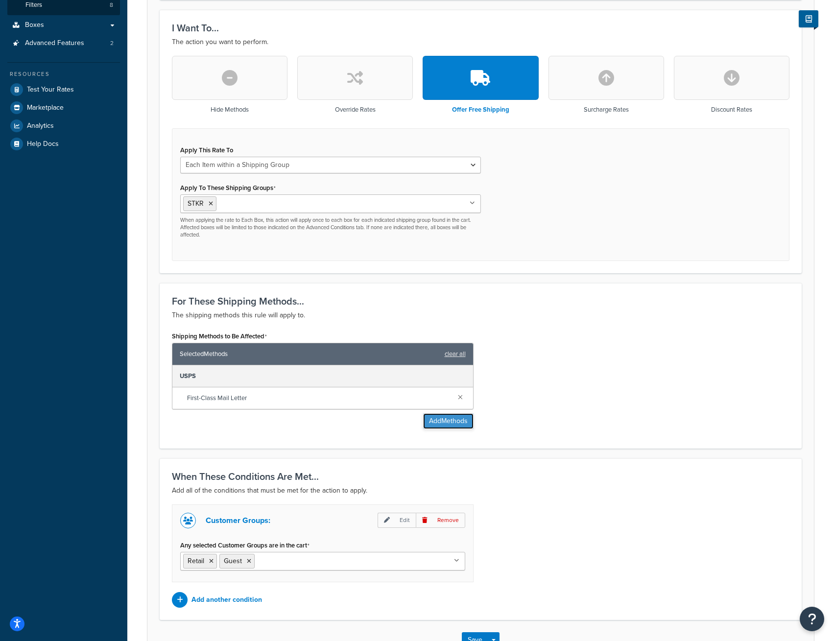
click at [432, 419] on button "Add Methods" at bounding box center [448, 421] width 50 height 16
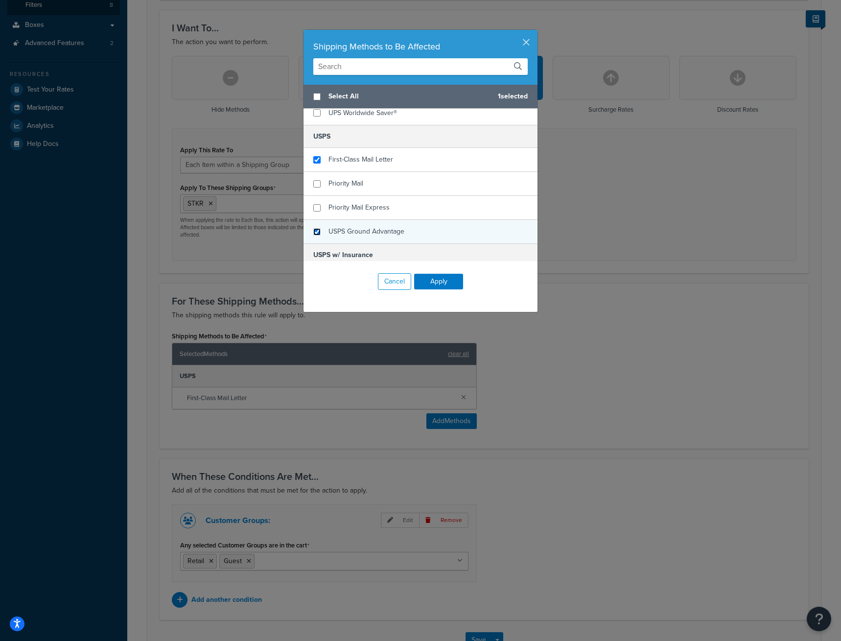
click at [315, 232] on input "checkbox" at bounding box center [316, 231] width 7 height 7
checkbox input "true"
click at [439, 283] on button "Apply" at bounding box center [438, 282] width 49 height 16
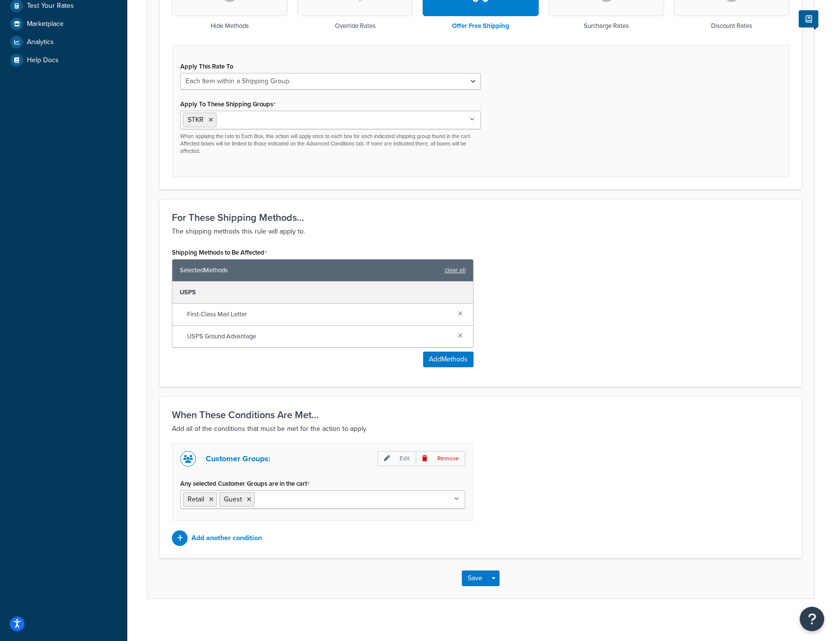
scroll to position [336, 0]
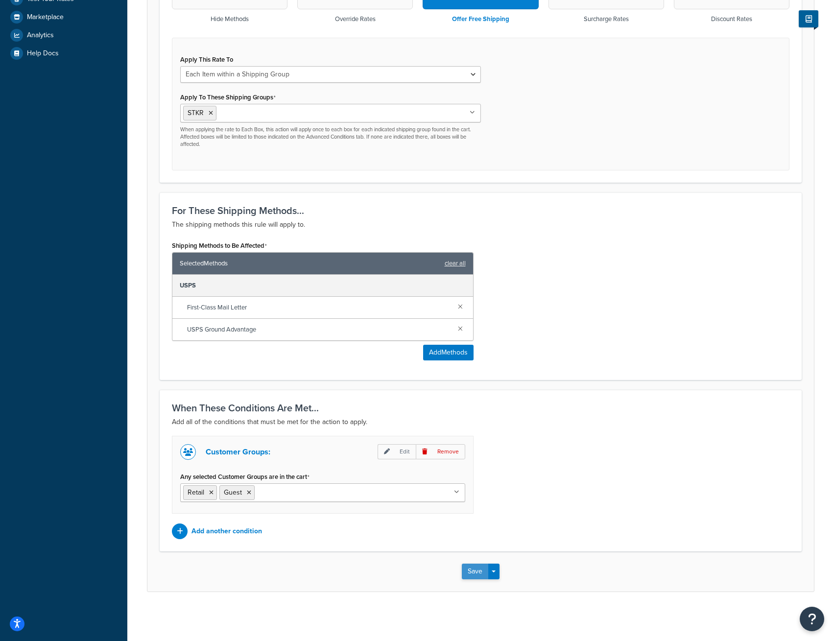
click at [472, 567] on button "Save" at bounding box center [475, 572] width 26 height 16
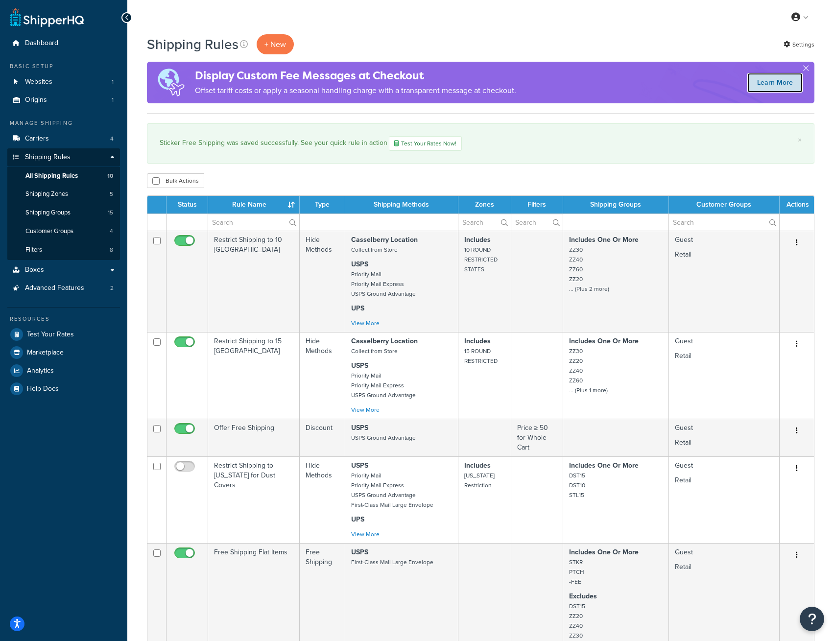
click at [770, 80] on link "Learn More" at bounding box center [774, 83] width 55 height 20
